Goal: Go to known website: Access a specific website the user already knows

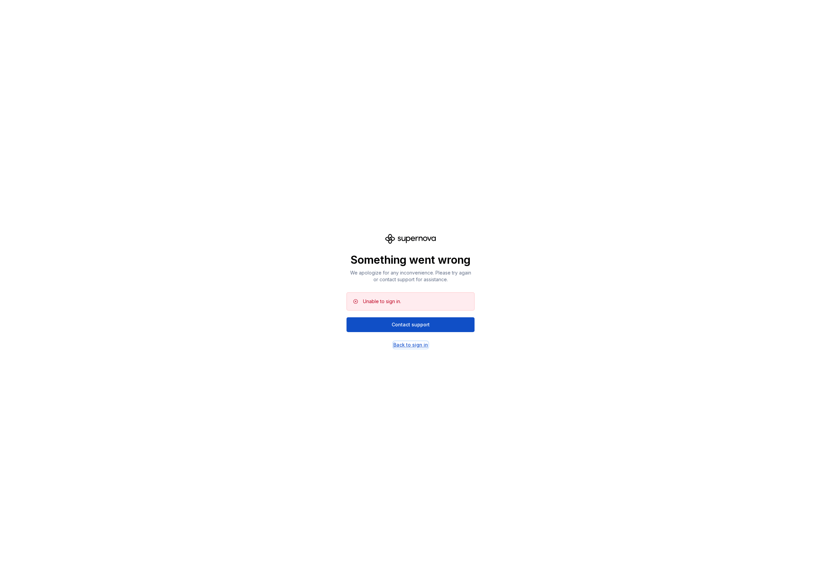
click at [414, 348] on div "Back to sign in" at bounding box center [410, 345] width 35 height 7
